Goal: Task Accomplishment & Management: Use online tool/utility

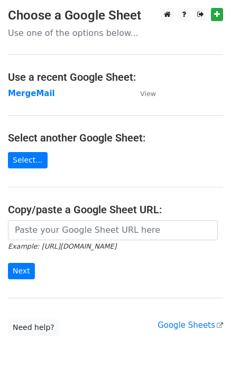
click at [32, 98] on strong "MergeMail" at bounding box center [31, 94] width 47 height 10
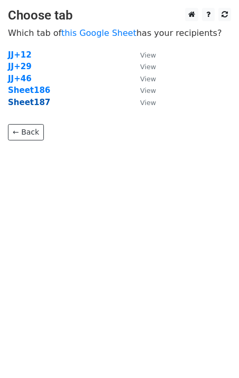
click at [36, 106] on strong "Sheet187" at bounding box center [29, 103] width 42 height 10
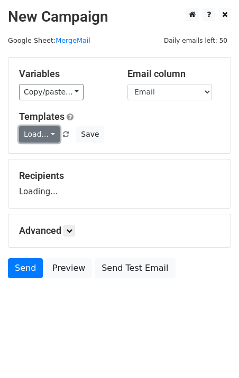
click at [37, 131] on link "Load..." at bounding box center [39, 134] width 41 height 16
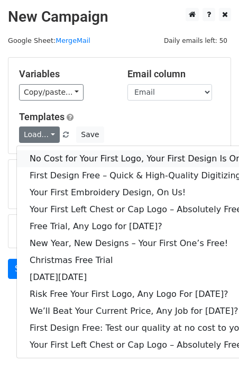
click at [63, 155] on link "No Cost for Your First Logo, Your First Design Is On Us!" at bounding box center [144, 158] width 254 height 17
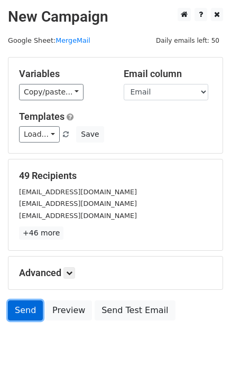
click at [22, 310] on link "Send" at bounding box center [25, 311] width 35 height 20
